Goal: Task Accomplishment & Management: Manage account settings

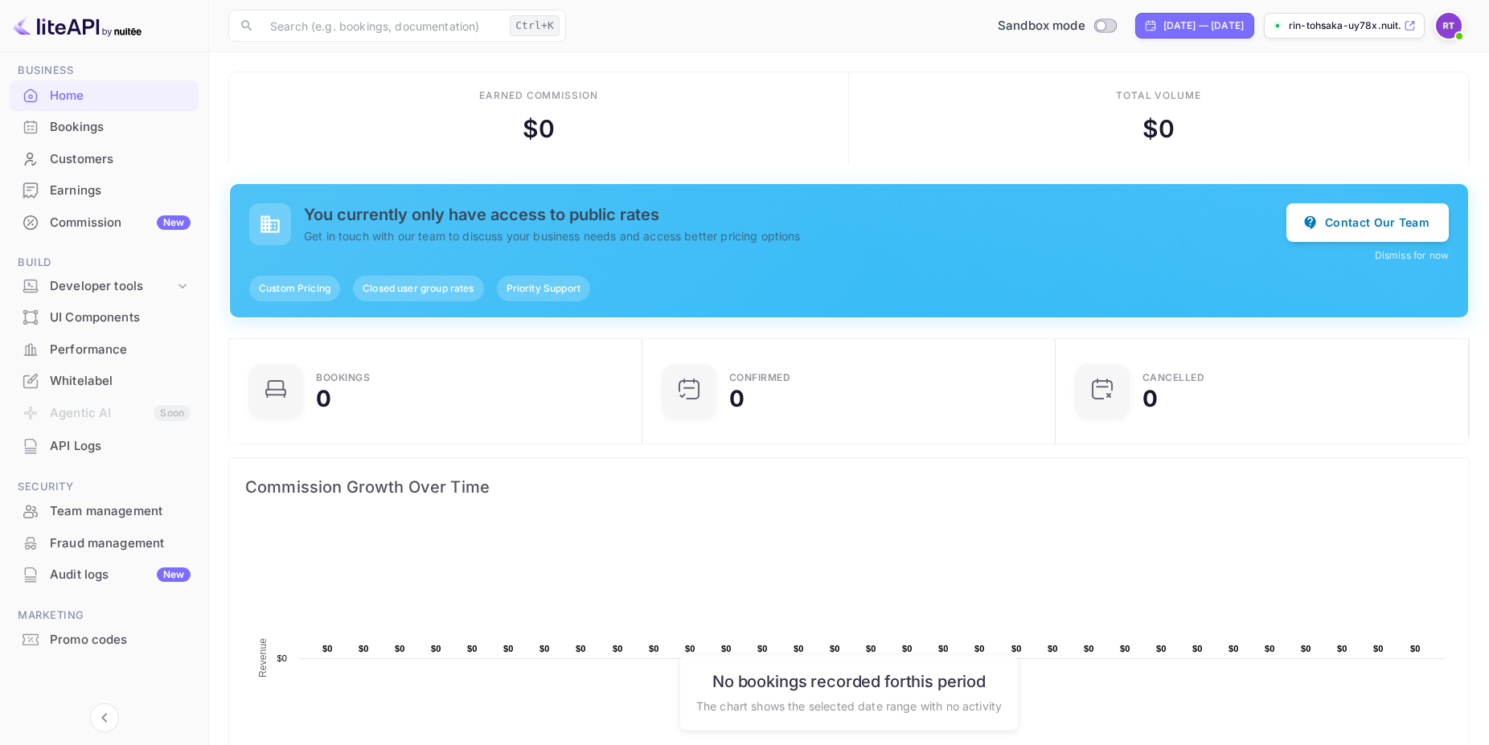
click at [1455, 30] on span at bounding box center [1459, 36] width 16 height 16
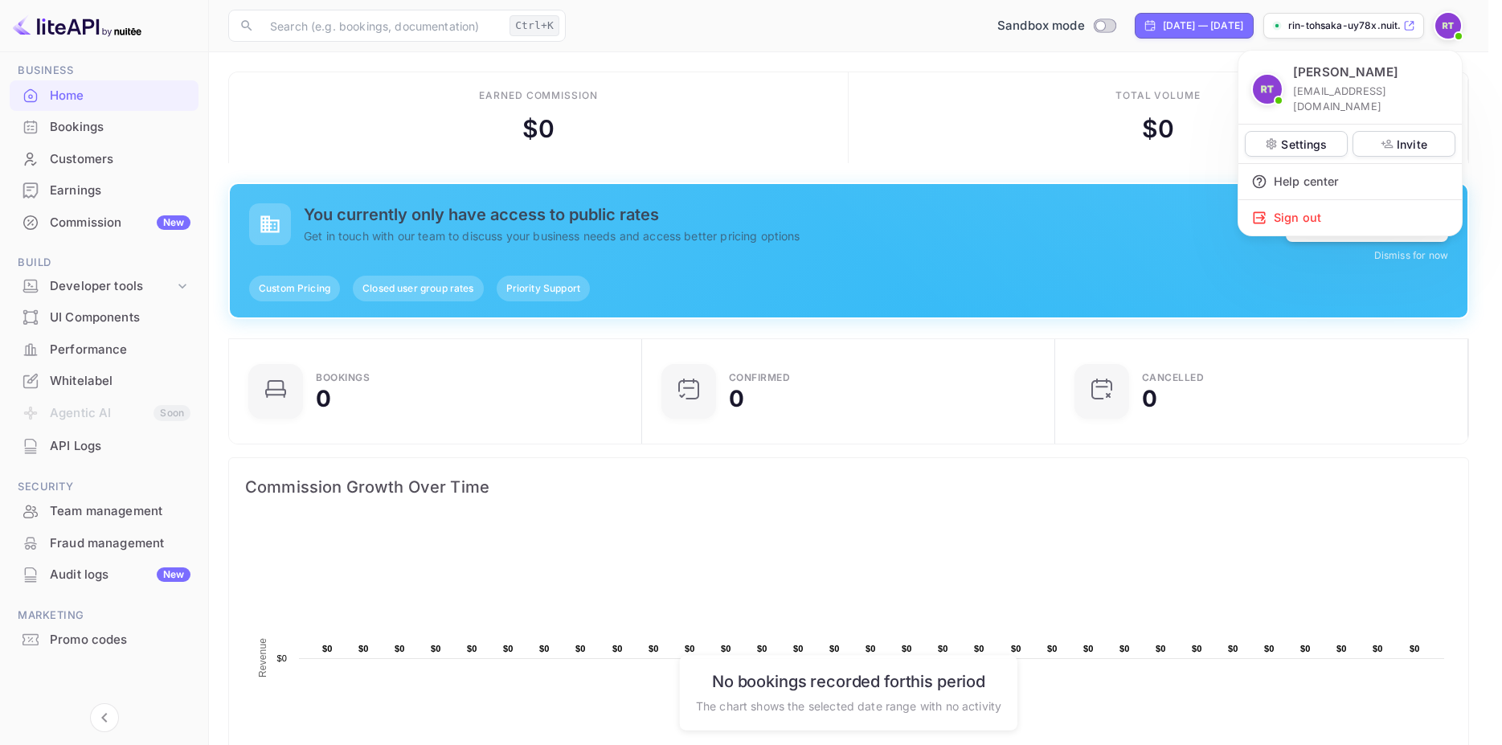
click at [928, 34] on div at bounding box center [751, 372] width 1502 height 745
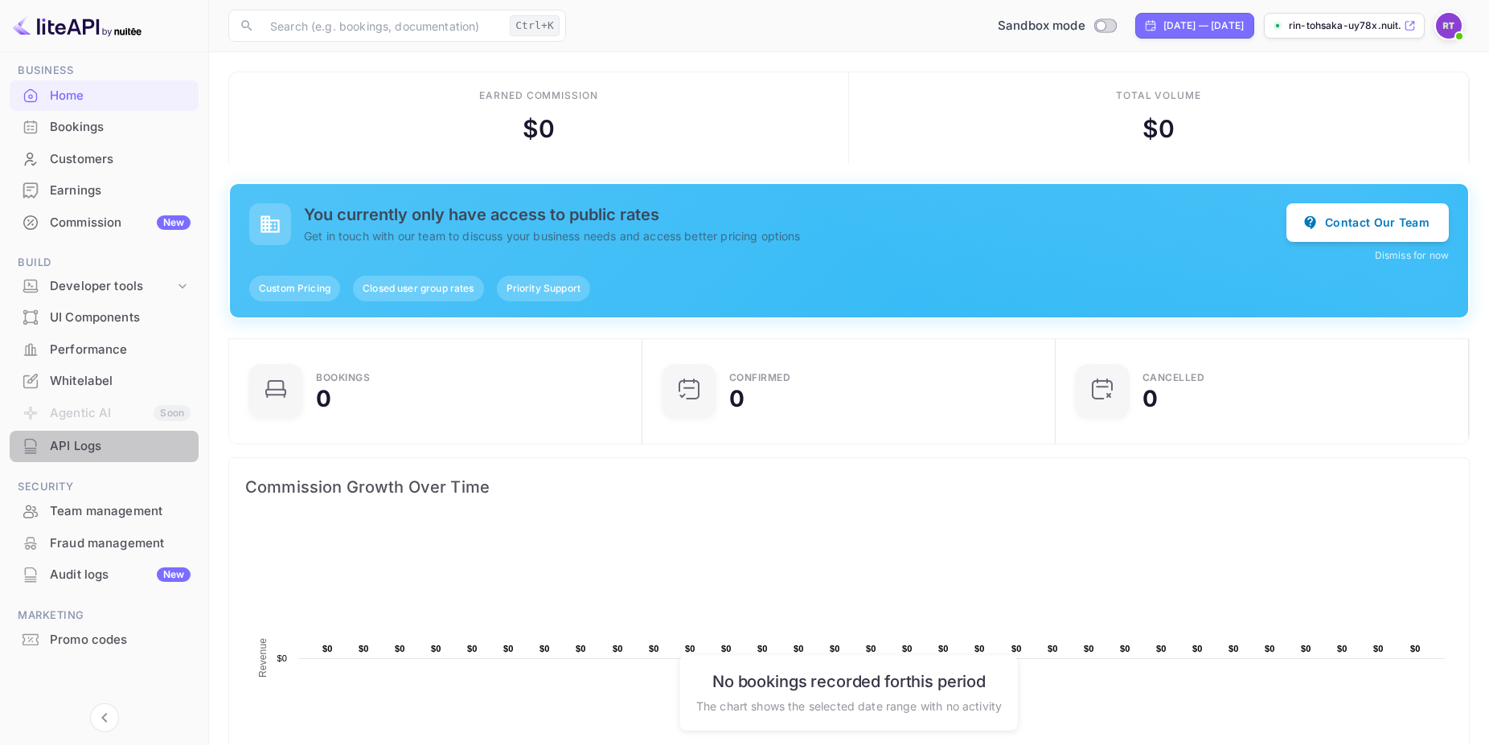
click at [106, 441] on div "API Logs" at bounding box center [120, 446] width 141 height 18
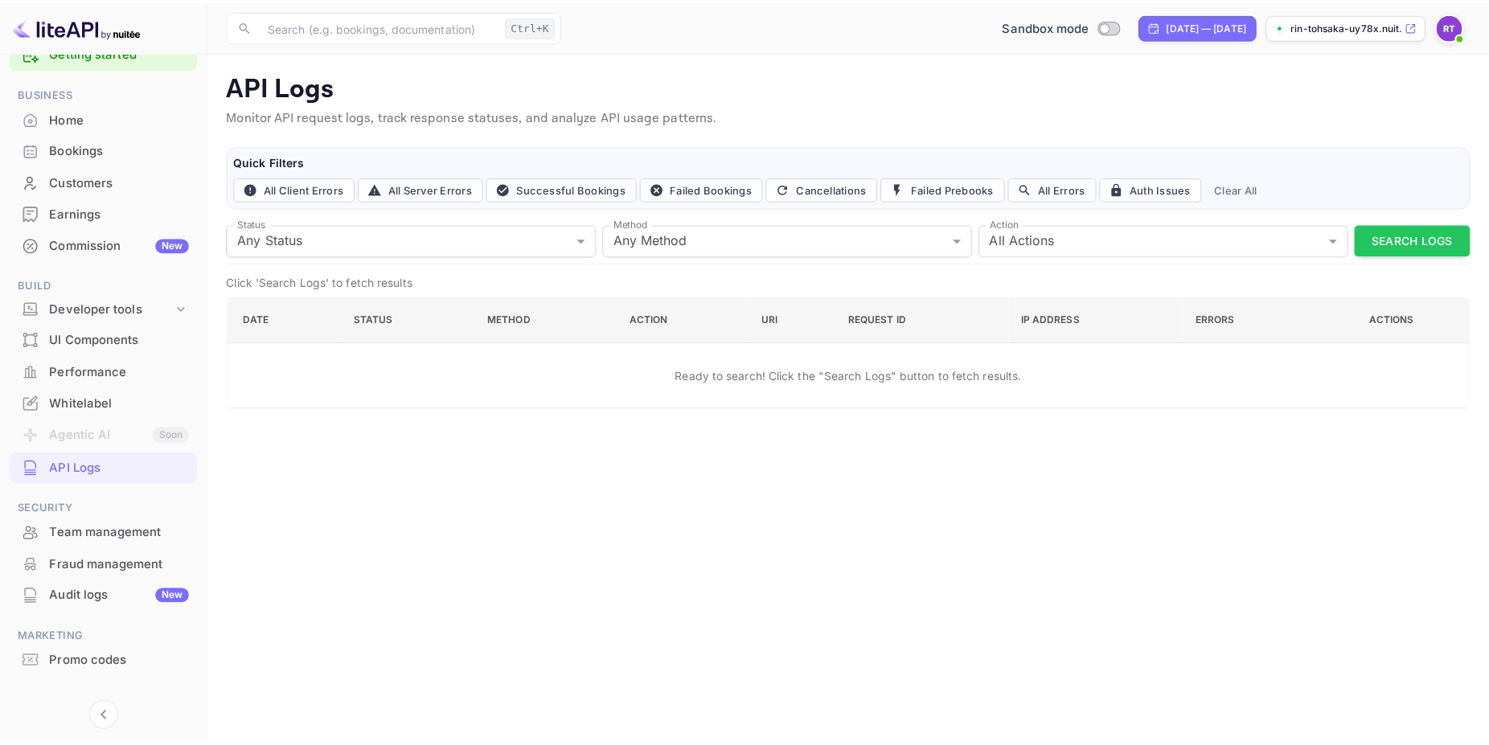
scroll to position [62, 0]
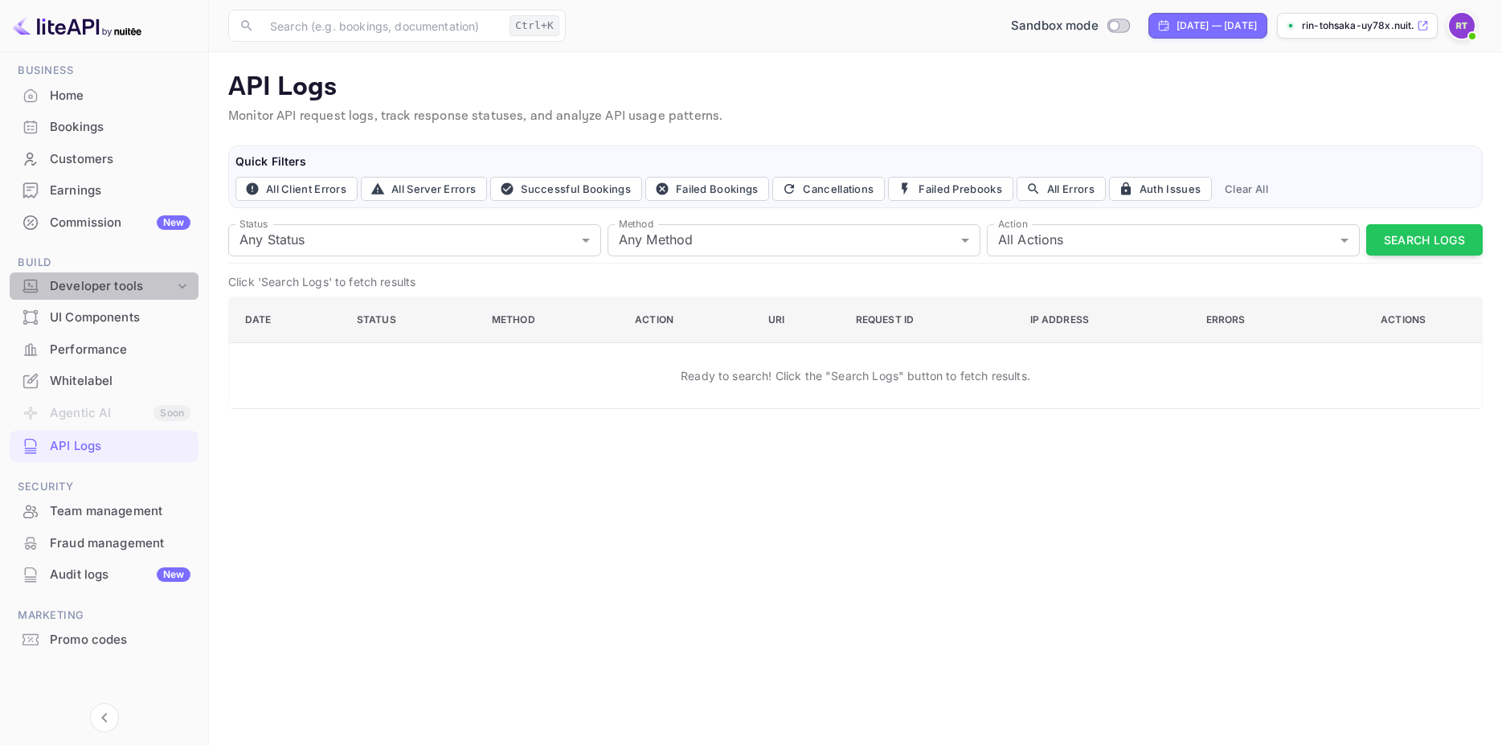
click at [174, 279] on icon at bounding box center [182, 286] width 16 height 16
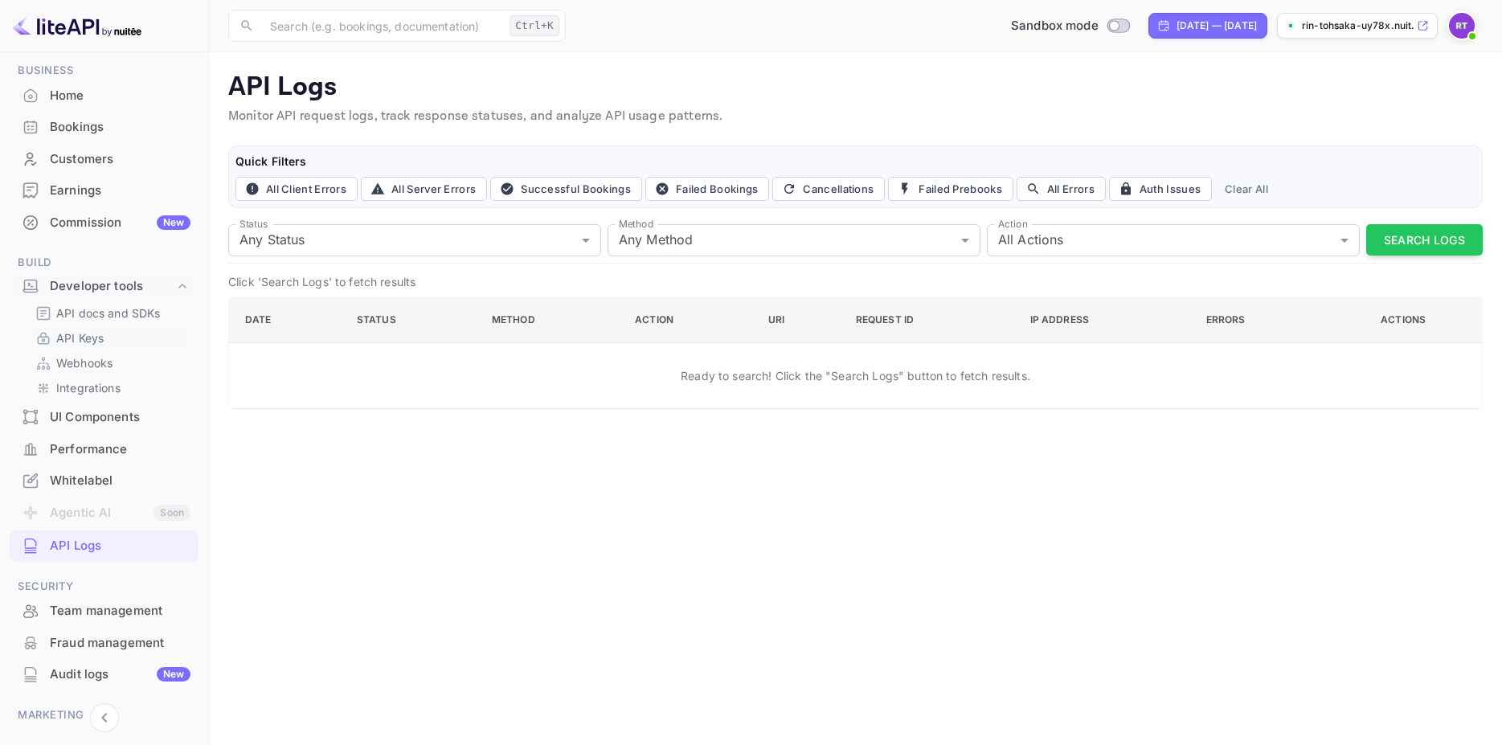
click at [117, 335] on link "API Keys" at bounding box center [110, 338] width 150 height 17
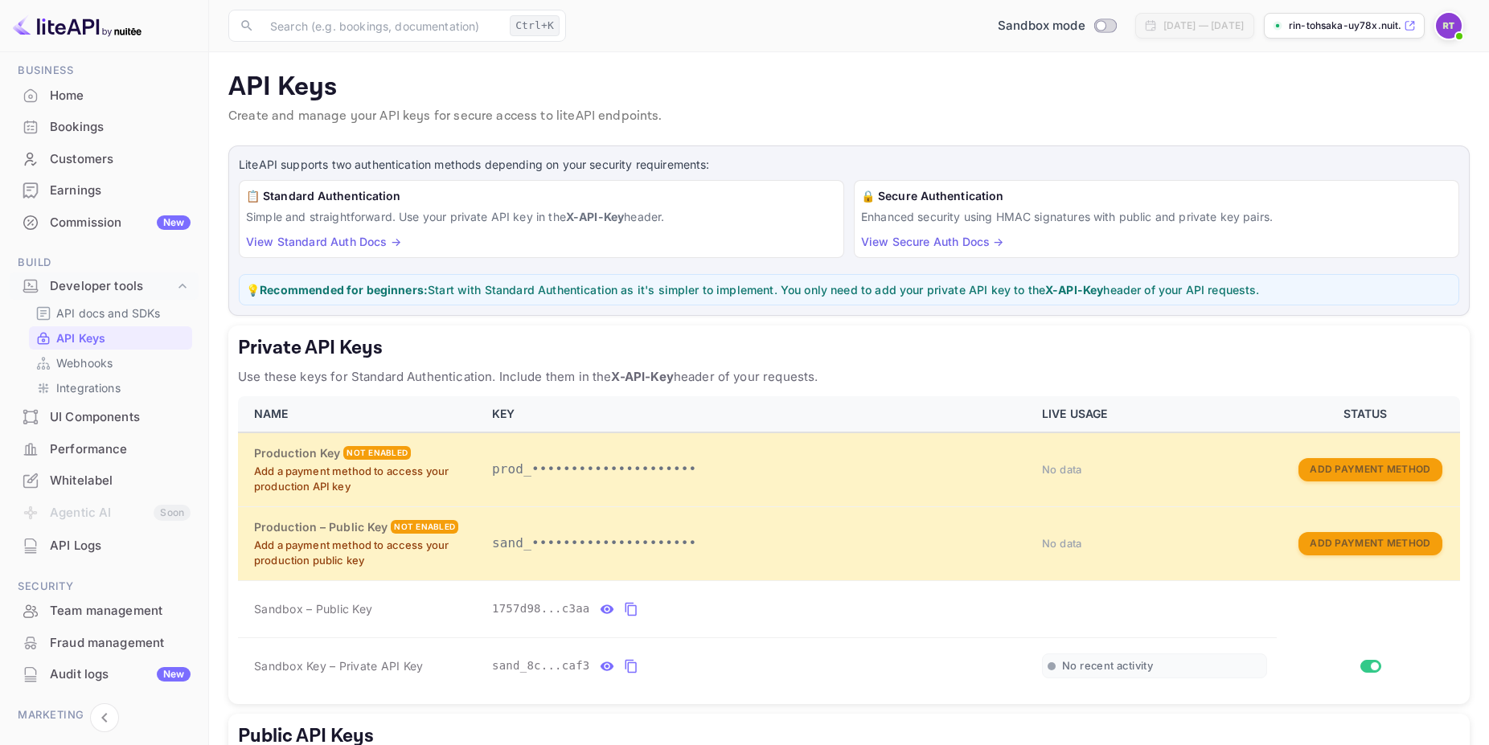
click at [1294, 339] on h5 "Private API Keys" at bounding box center [849, 348] width 1222 height 26
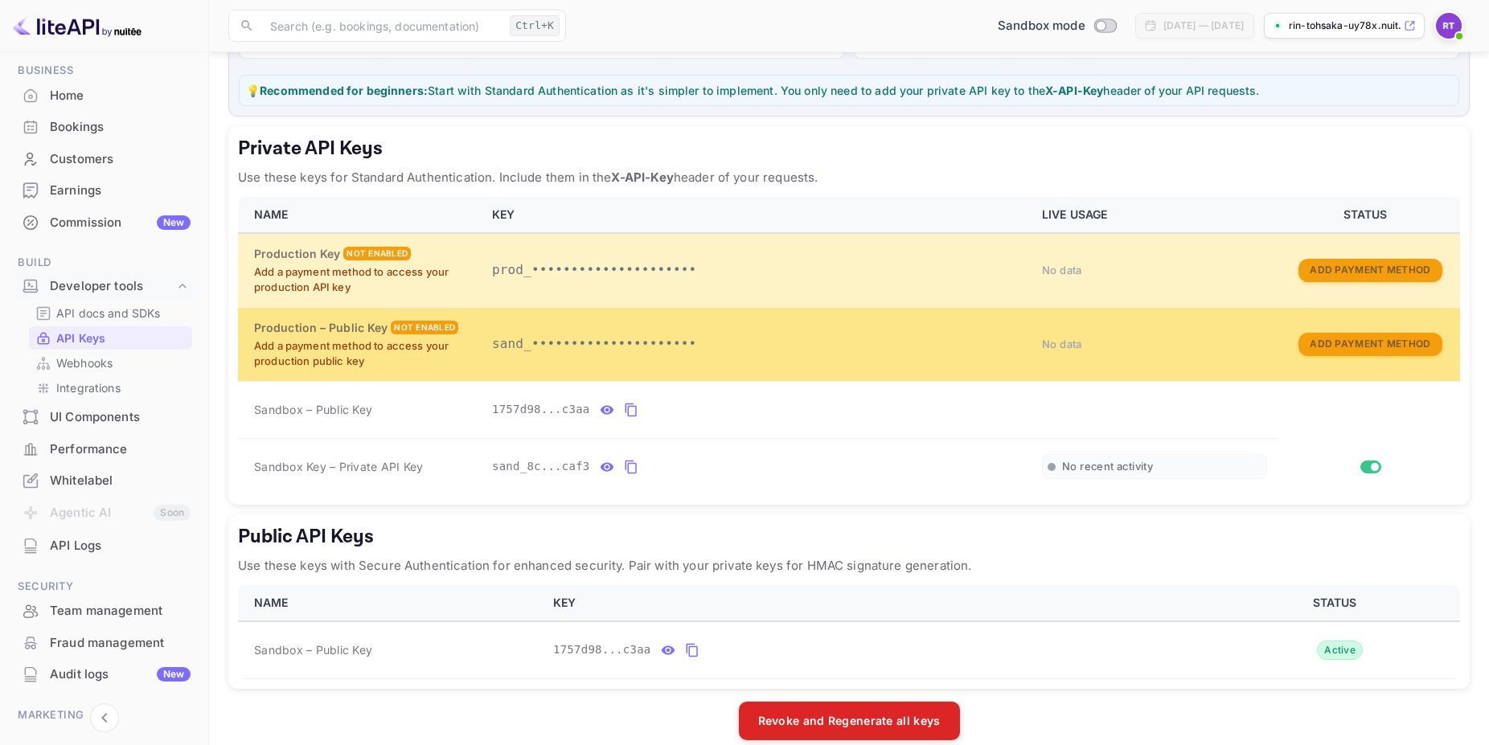
scroll to position [220, 0]
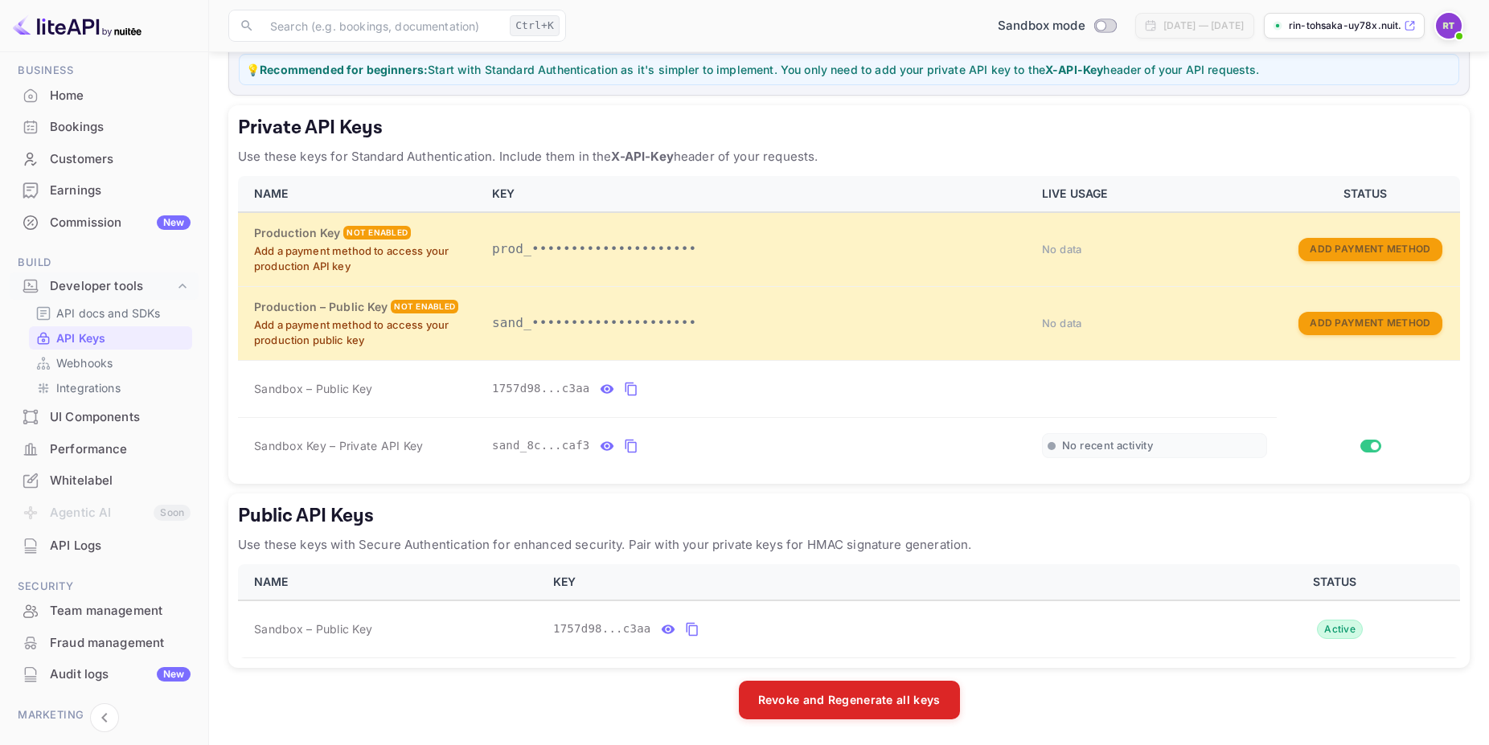
drag, startPoint x: 231, startPoint y: 154, endPoint x: 879, endPoint y: 155, distance: 648.7
click at [879, 155] on div "Private API Keys Use these keys for Standard Authentication. Include them in th…" at bounding box center [848, 294] width 1241 height 379
copy p "Use these keys for Standard Authentication. Include them in the X-API-Key heade…"
drag, startPoint x: 835, startPoint y: 136, endPoint x: 918, endPoint y: 0, distance: 159.1
click at [835, 135] on h5 "Private API Keys" at bounding box center [849, 128] width 1222 height 26
